Goal: Task Accomplishment & Management: Complete application form

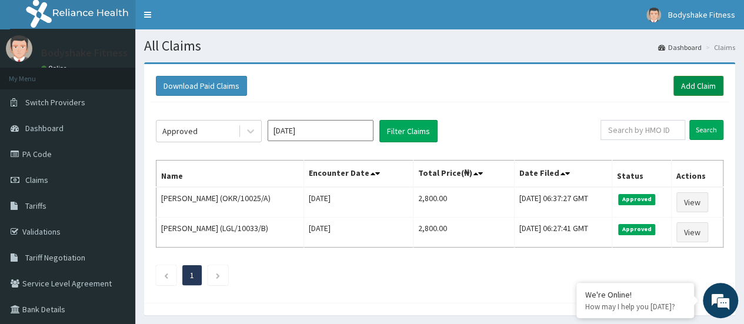
click at [696, 86] on link "Add Claim" at bounding box center [698, 86] width 50 height 20
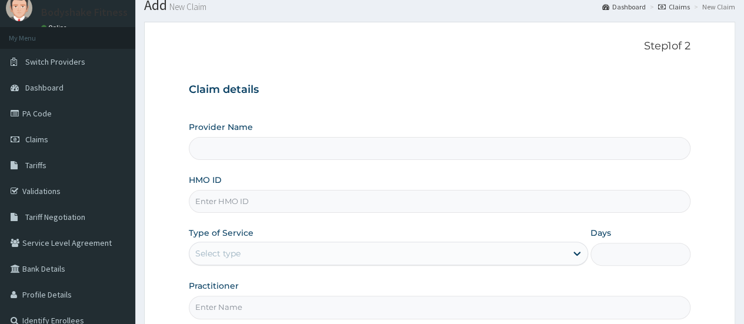
scroll to position [59, 0]
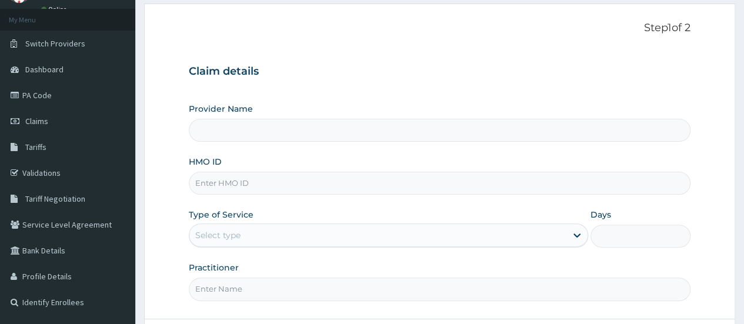
click at [254, 188] on input "HMO ID" at bounding box center [440, 183] width 502 height 23
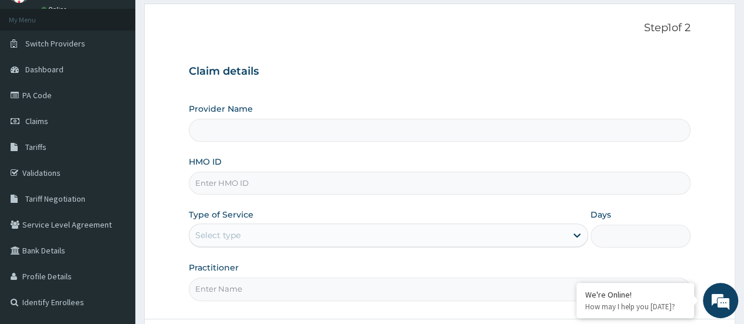
type input "o"
type input "Bodyshake Fitness gym"
type input "1"
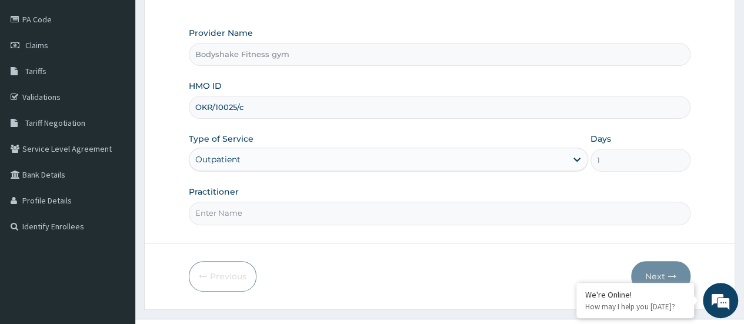
scroll to position [137, 0]
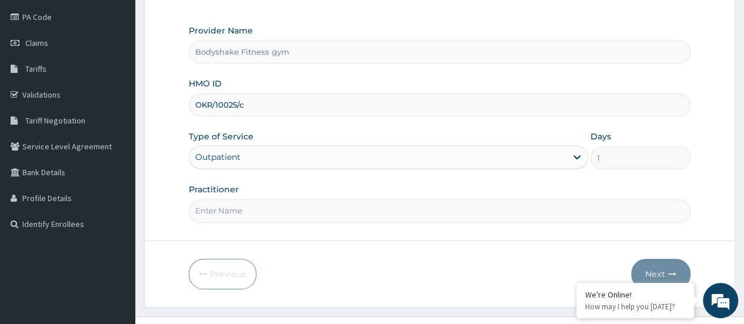
type input "OKR/10025/c"
click at [266, 208] on input "Practitioner" at bounding box center [440, 210] width 502 height 23
type input "Nnaemeka Chimereze"
click at [653, 270] on button "Next" at bounding box center [660, 274] width 59 height 31
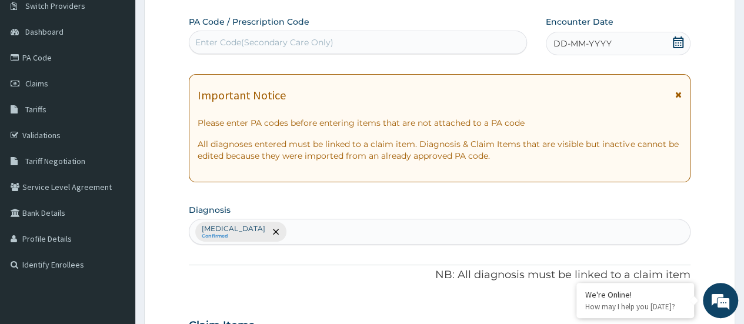
scroll to position [59, 0]
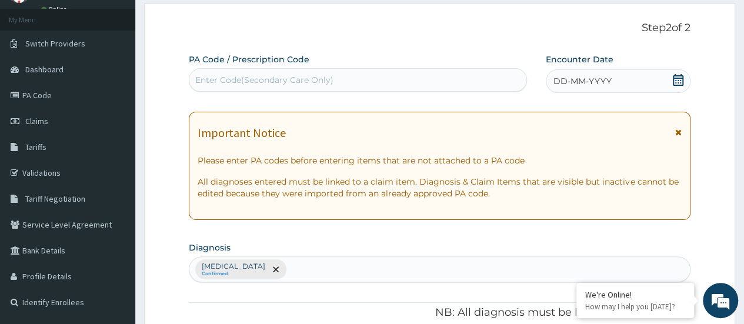
click at [253, 75] on div "Enter Code(Secondary Care Only)" at bounding box center [264, 80] width 138 height 12
paste input "PA/CE492C"
type input "PA/CE492C"
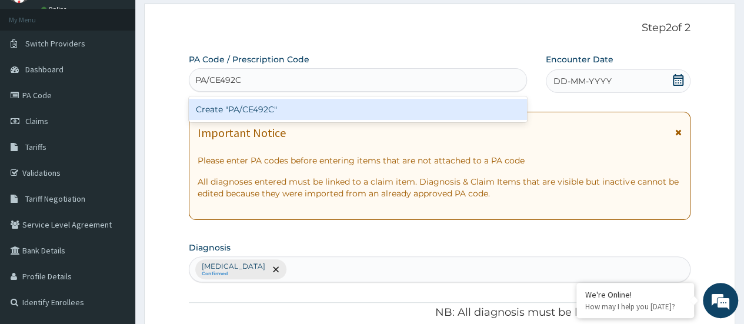
click at [281, 106] on div "Create "PA/CE492C"" at bounding box center [357, 109] width 337 height 21
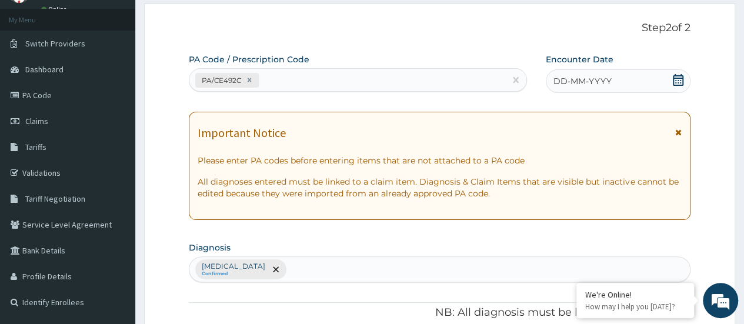
click at [590, 75] on span "DD-MM-YYYY" at bounding box center [582, 81] width 58 height 12
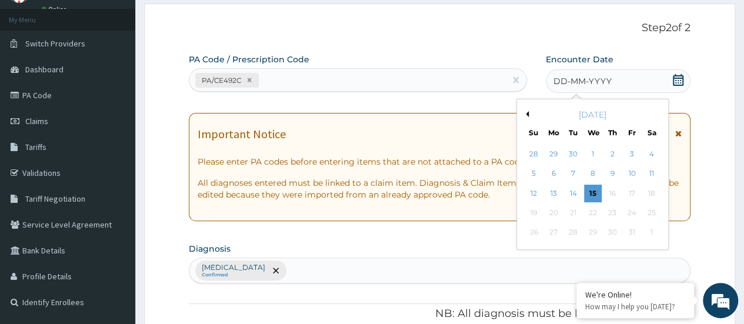
click at [592, 193] on div "15" at bounding box center [592, 194] width 18 height 18
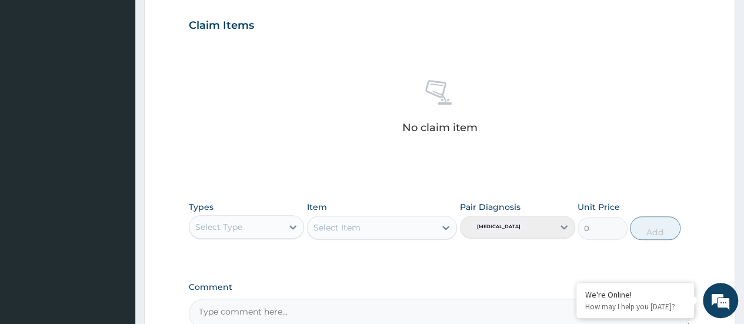
scroll to position [412, 0]
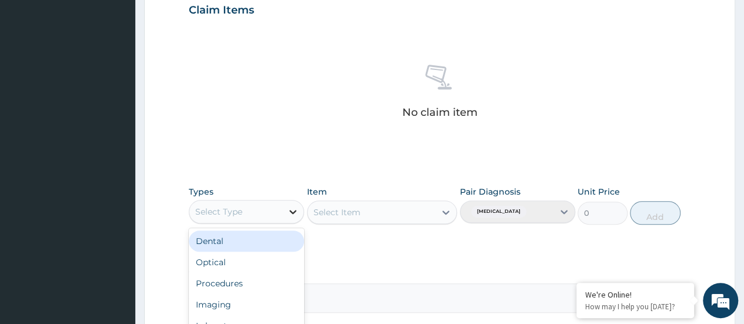
click at [292, 211] on icon at bounding box center [292, 212] width 7 height 4
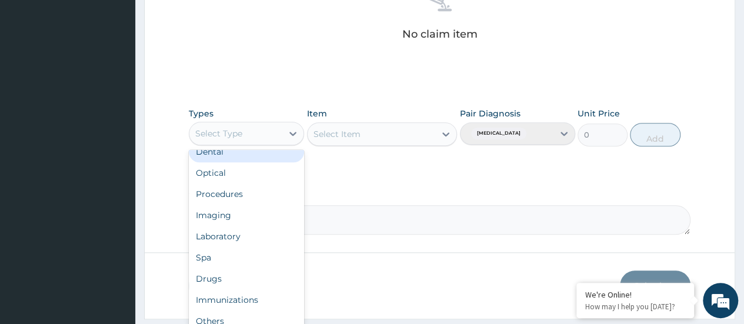
scroll to position [40, 0]
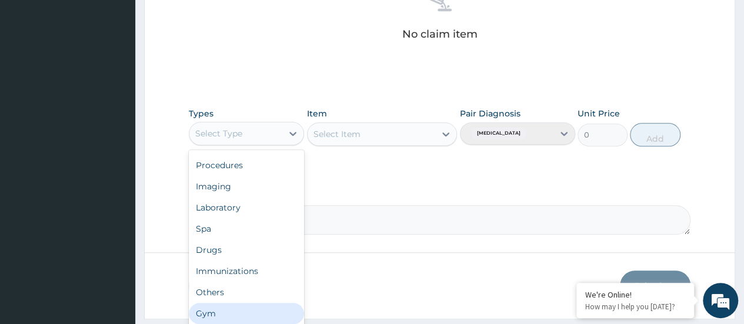
click at [262, 308] on div "Gym" at bounding box center [246, 313] width 115 height 21
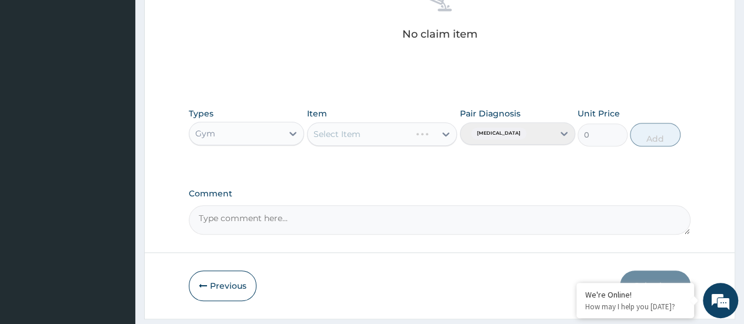
click at [440, 134] on div "Select Item" at bounding box center [382, 134] width 151 height 24
click at [447, 132] on div "Select Item" at bounding box center [382, 134] width 151 height 24
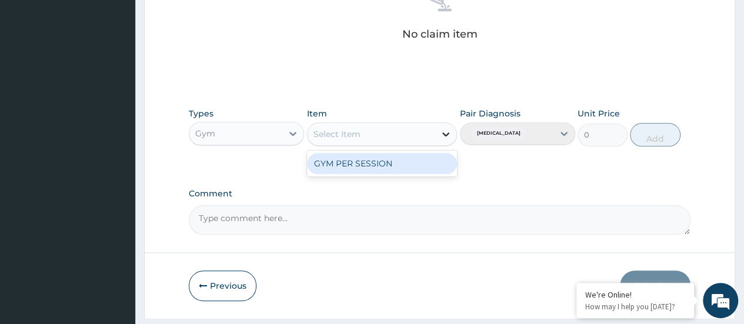
click at [446, 131] on icon at bounding box center [446, 134] width 12 height 12
click at [425, 155] on div "GYM PER SESSION" at bounding box center [382, 163] width 151 height 21
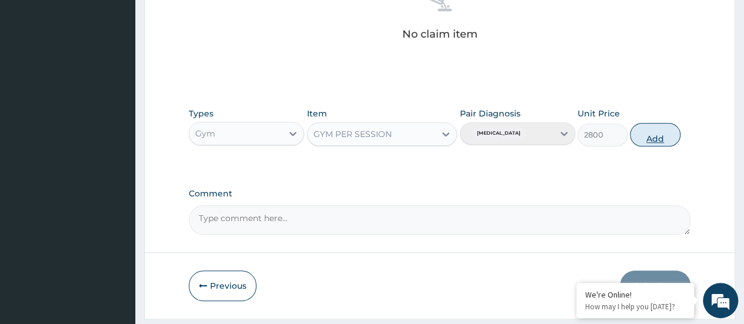
click at [647, 131] on button "Add" at bounding box center [655, 135] width 50 height 24
type input "0"
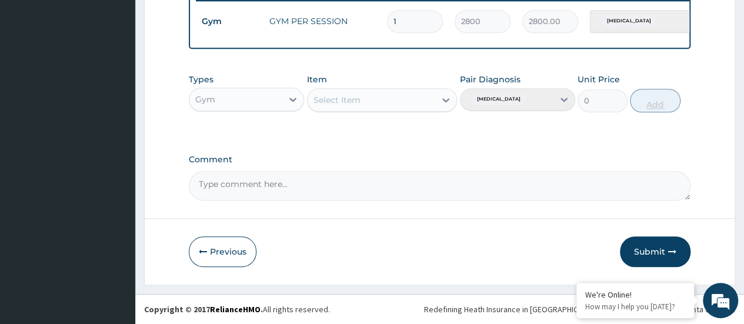
scroll to position [475, 0]
click at [660, 253] on button "Submit" at bounding box center [655, 251] width 71 height 31
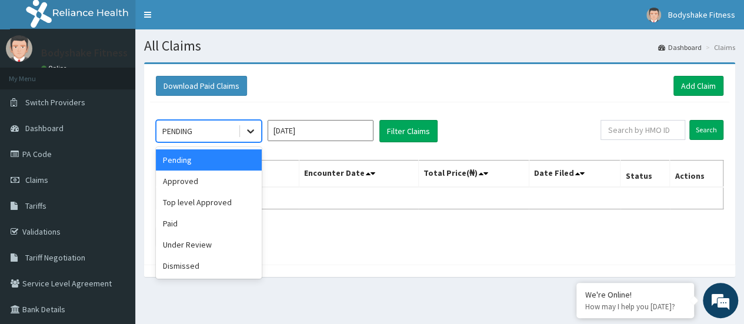
click at [249, 128] on icon at bounding box center [251, 131] width 12 height 12
click at [220, 181] on div "Approved" at bounding box center [209, 181] width 106 height 21
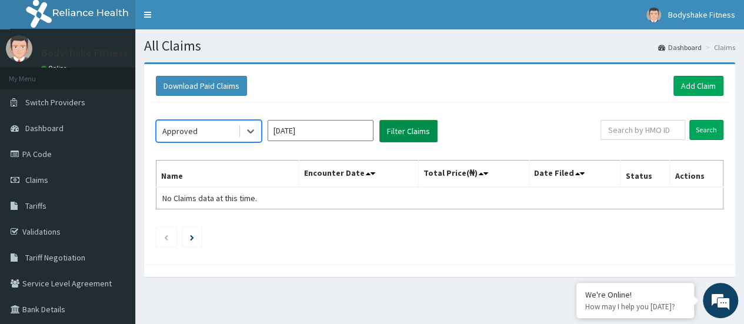
click at [405, 133] on button "Filter Claims" at bounding box center [408, 131] width 58 height 22
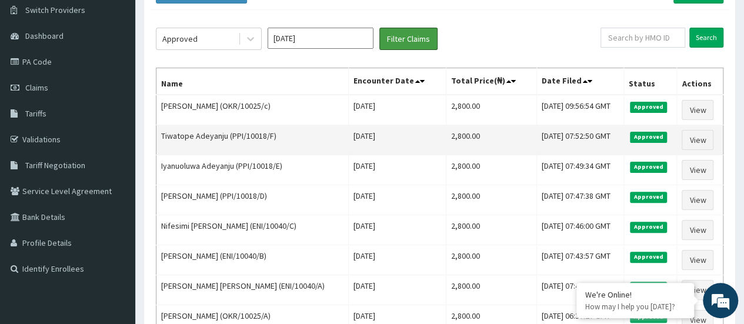
scroll to position [88, 0]
